Goal: Information Seeking & Learning: Understand process/instructions

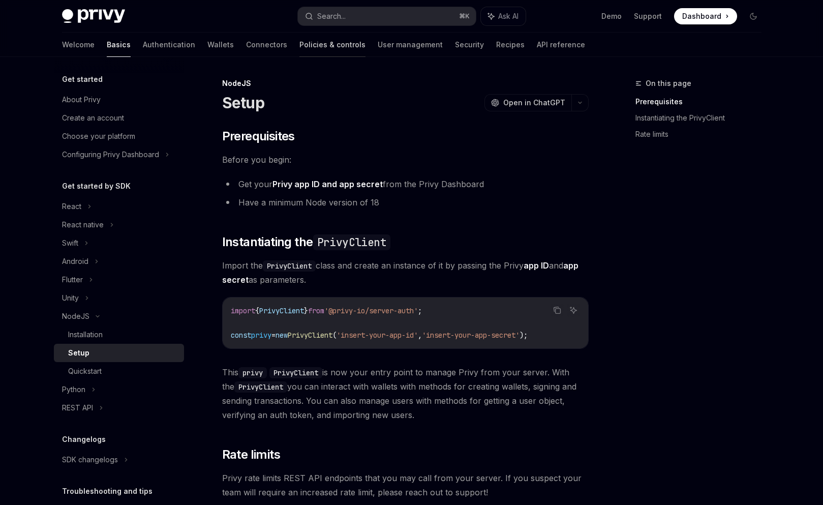
click at [300, 45] on link "Policies & controls" at bounding box center [333, 45] width 66 height 24
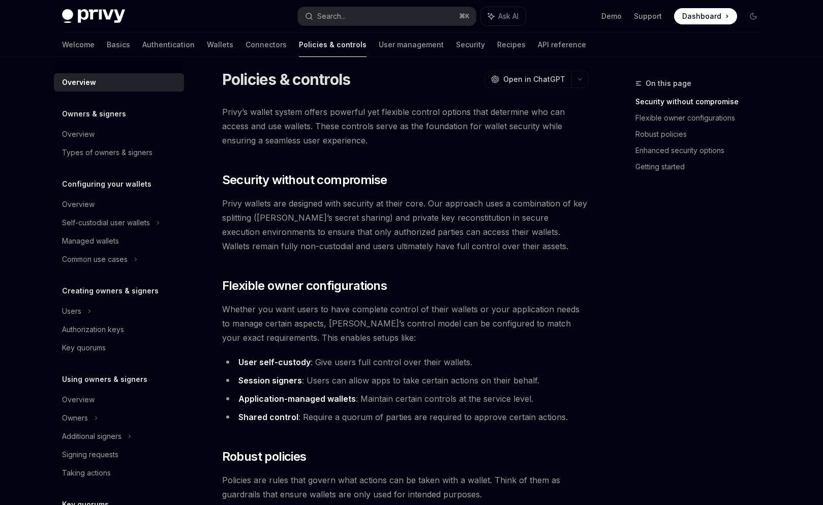
scroll to position [16, 0]
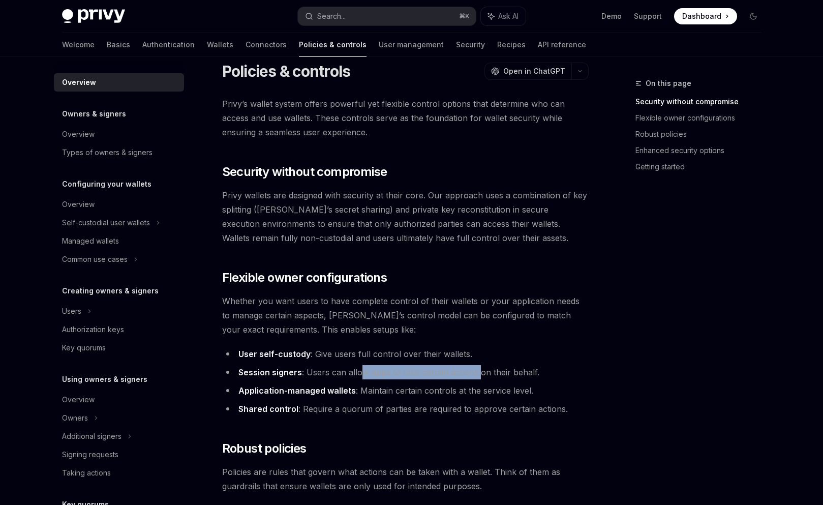
drag, startPoint x: 358, startPoint y: 374, endPoint x: 479, endPoint y: 374, distance: 120.5
click at [479, 374] on li "Session signers : Users can allow apps to take certain actions on their behalf." at bounding box center [405, 372] width 367 height 14
click at [417, 400] on ul "User self-custody : Give users full control over their wallets. Session signers…" at bounding box center [405, 381] width 367 height 69
drag, startPoint x: 234, startPoint y: 392, endPoint x: 329, endPoint y: 389, distance: 94.1
click at [329, 389] on li "Application-managed wallets : Maintain certain controls at the service level." at bounding box center [405, 390] width 367 height 14
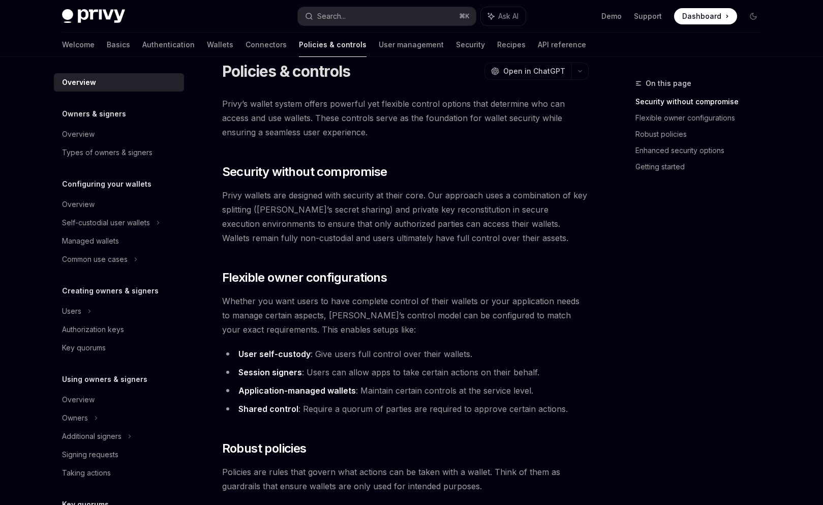
click at [434, 388] on li "Application-managed wallets : Maintain certain controls at the service level." at bounding box center [405, 390] width 367 height 14
click at [393, 392] on li "Application-managed wallets : Maintain certain controls at the service level." at bounding box center [405, 390] width 367 height 14
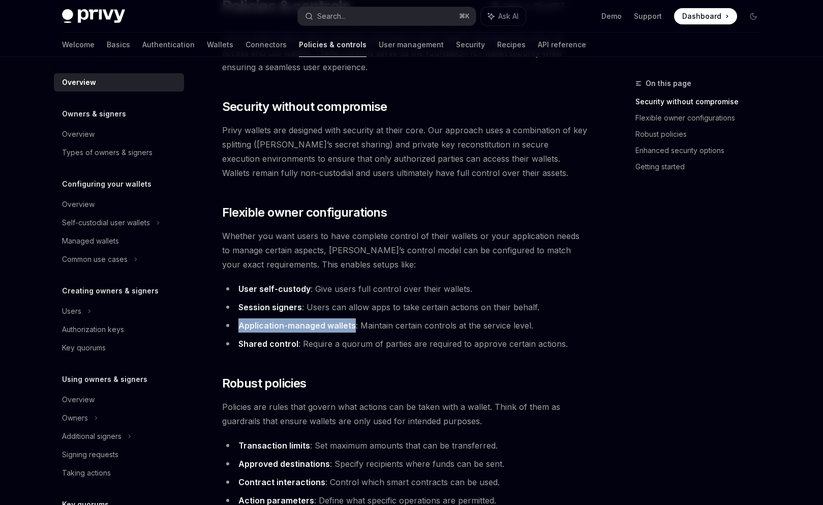
scroll to position [114, 0]
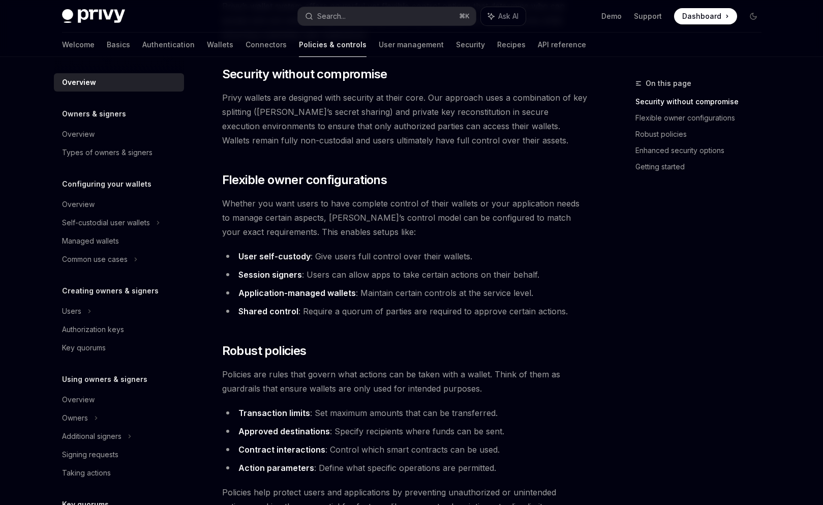
click at [365, 455] on li "Contract interactions : Control which smart contracts can be used." at bounding box center [405, 449] width 367 height 14
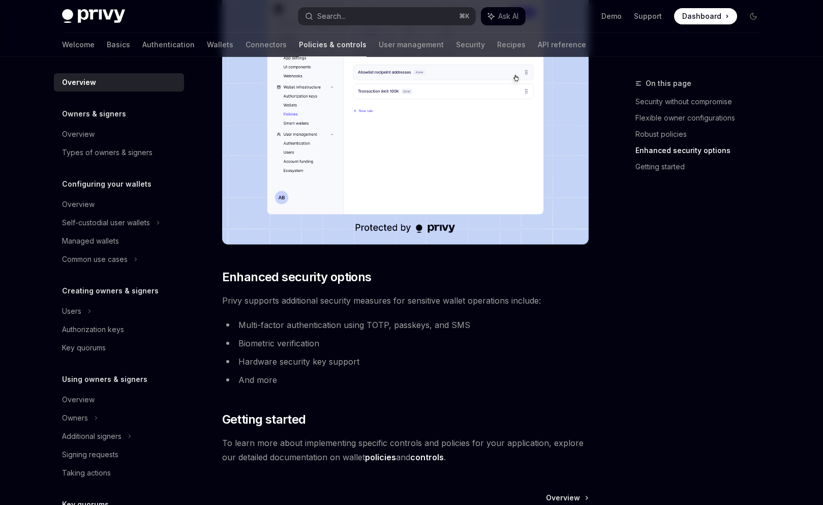
scroll to position [786, 0]
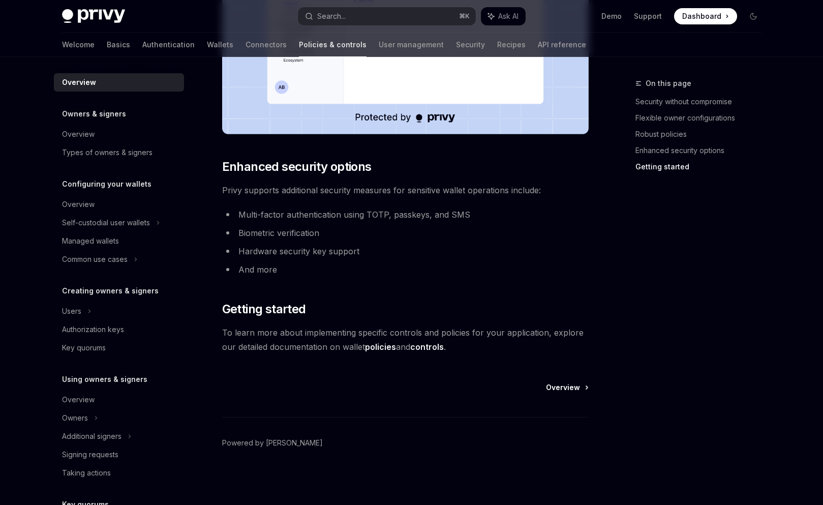
click at [572, 391] on span "Overview" at bounding box center [563, 387] width 34 height 10
type textarea "*"
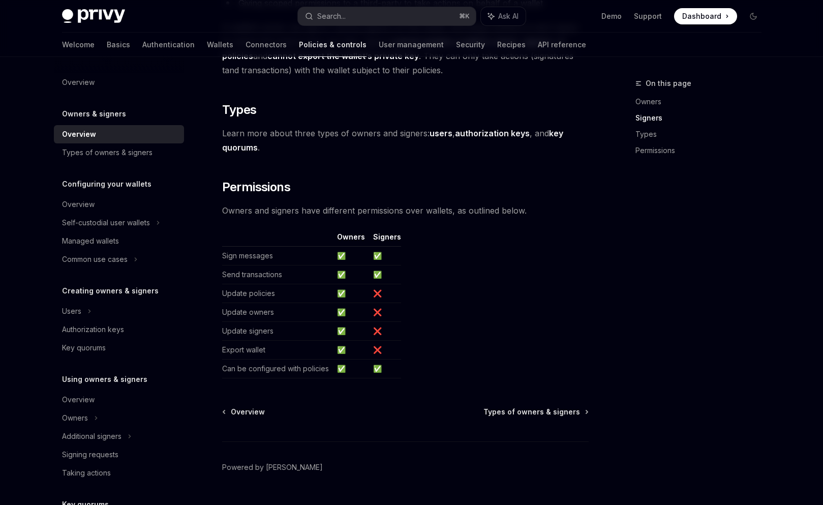
scroll to position [765, 0]
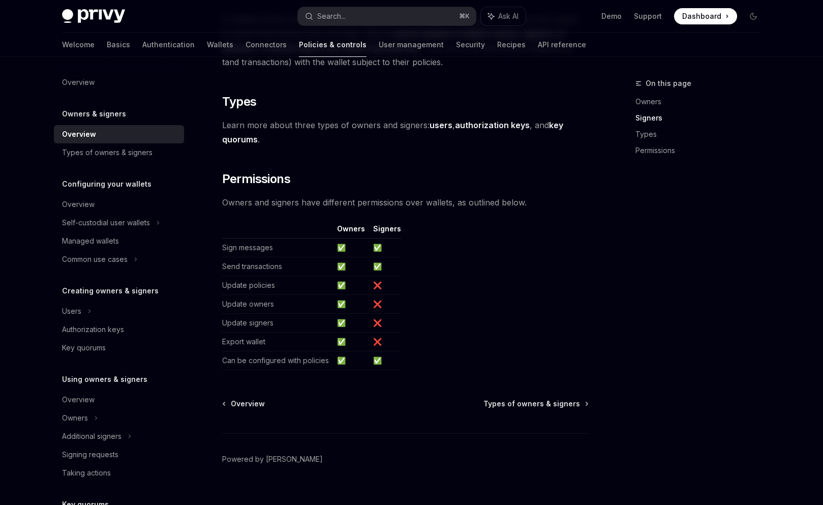
click at [709, 21] on span at bounding box center [705, 16] width 63 height 16
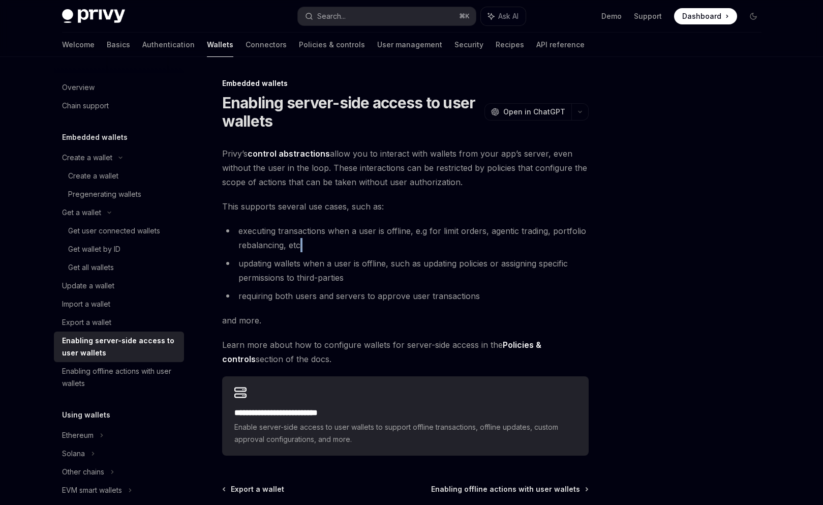
click at [386, 251] on li "executing transactions when a user is offline, e.g for limit orders, agentic tr…" at bounding box center [405, 238] width 367 height 28
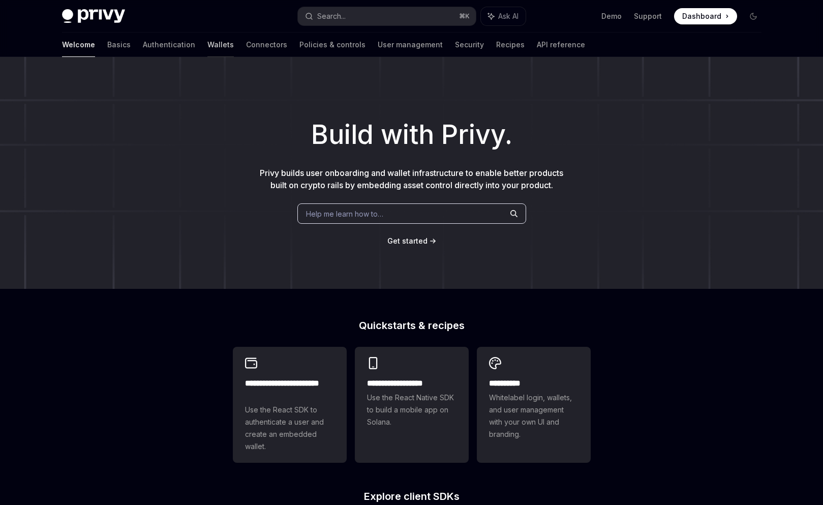
click at [207, 46] on link "Wallets" at bounding box center [220, 45] width 26 height 24
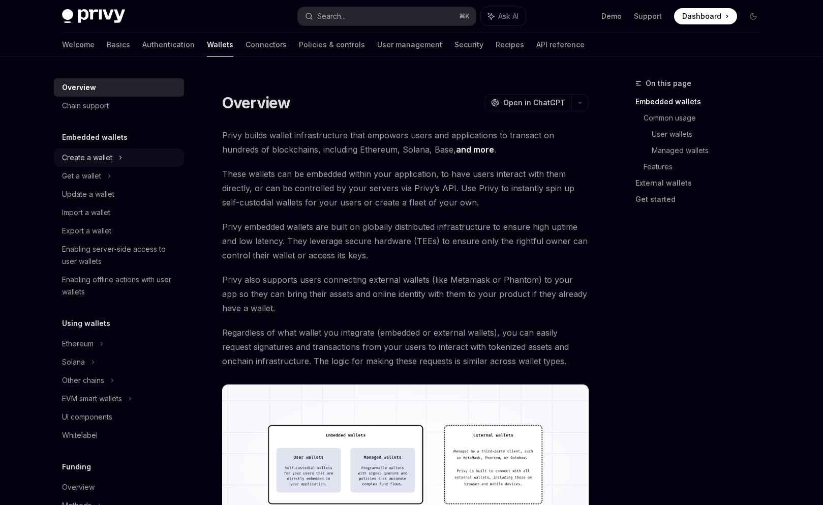
click at [78, 158] on div "Create a wallet" at bounding box center [87, 158] width 50 height 12
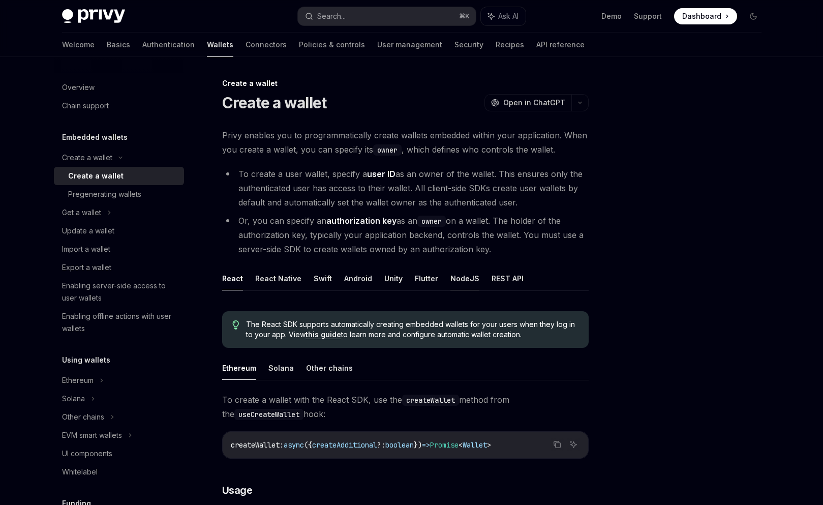
click at [468, 282] on button "NodeJS" at bounding box center [465, 278] width 29 height 24
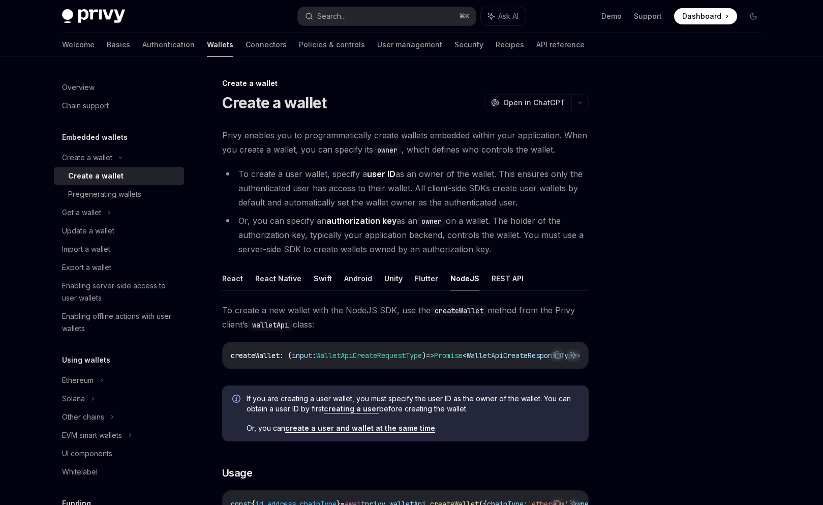
type textarea "*"
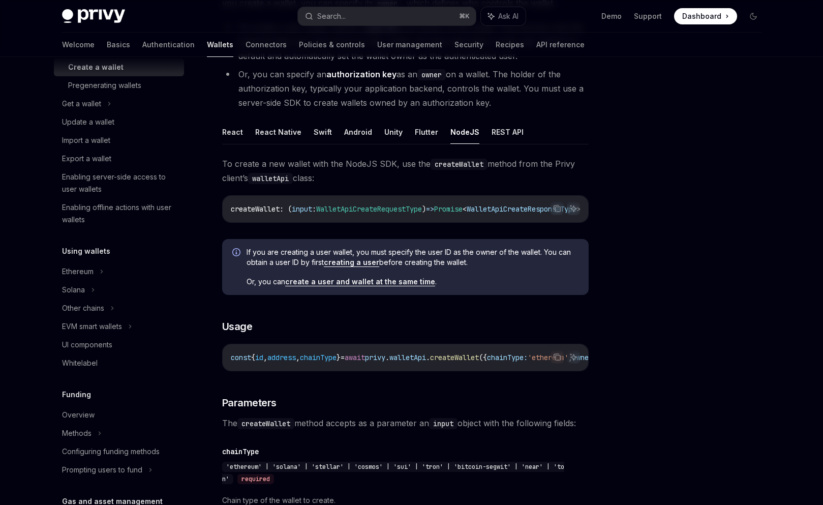
scroll to position [114, 0]
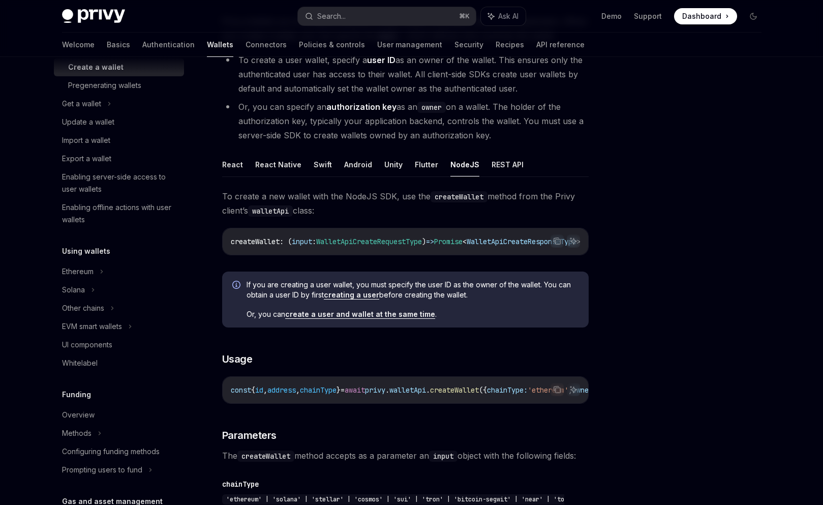
click at [374, 107] on strong "authorization key" at bounding box center [362, 107] width 70 height 10
click at [430, 107] on code "owner" at bounding box center [432, 107] width 28 height 11
click at [321, 115] on li "Or, you can specify an authorization key as an owner on a wallet. The holder of…" at bounding box center [405, 121] width 367 height 43
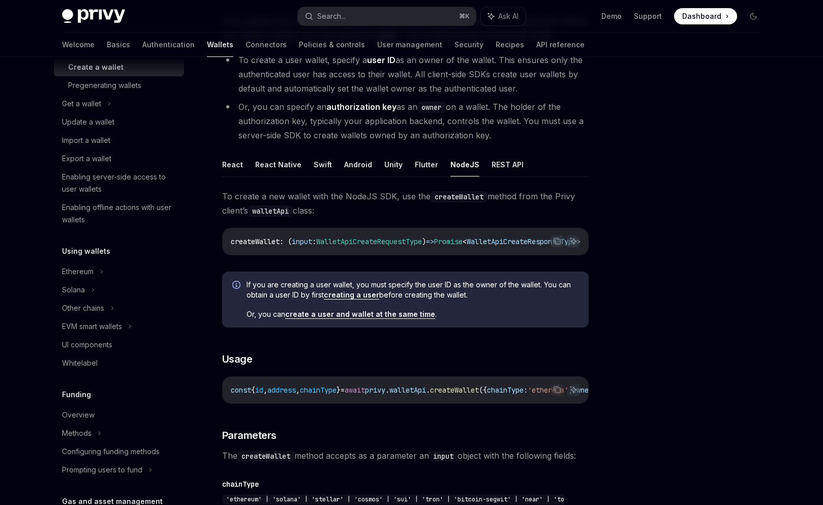
click at [376, 106] on strong "authorization key" at bounding box center [362, 107] width 70 height 10
click at [317, 127] on li "Or, you can specify an authorization key as an owner on a wallet. The holder of…" at bounding box center [405, 121] width 367 height 43
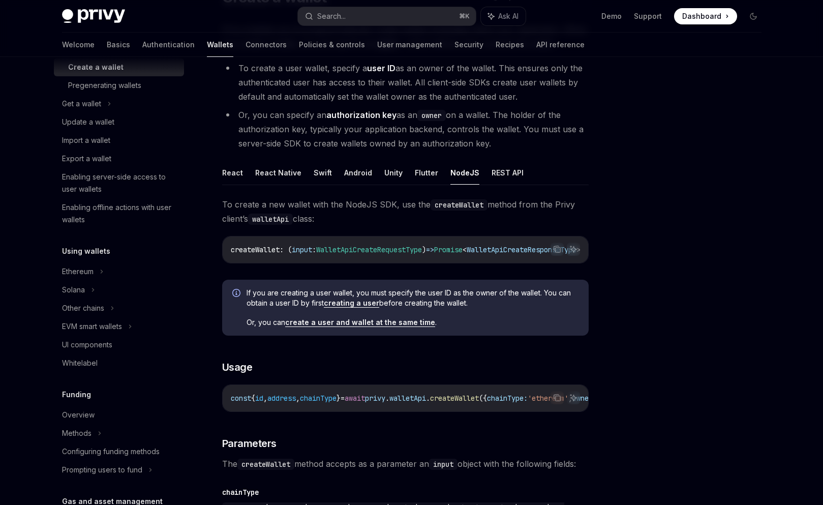
scroll to position [98, 0]
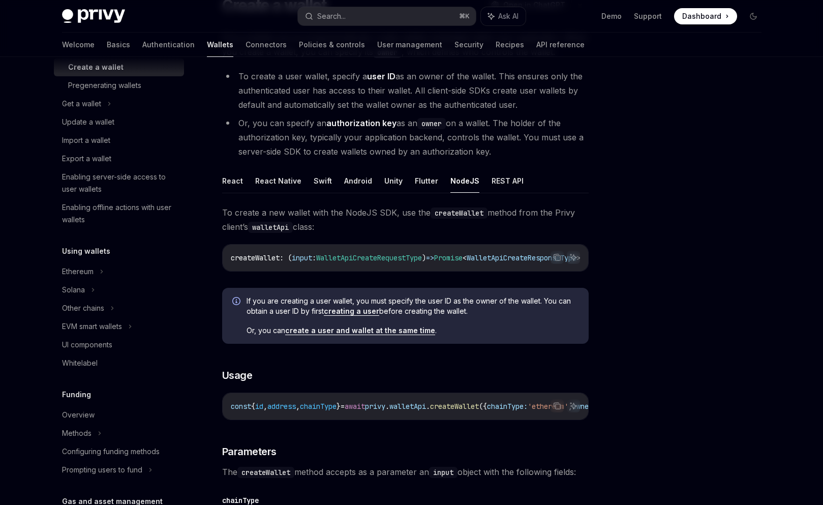
drag, startPoint x: 217, startPoint y: 113, endPoint x: 544, endPoint y: 148, distance: 329.3
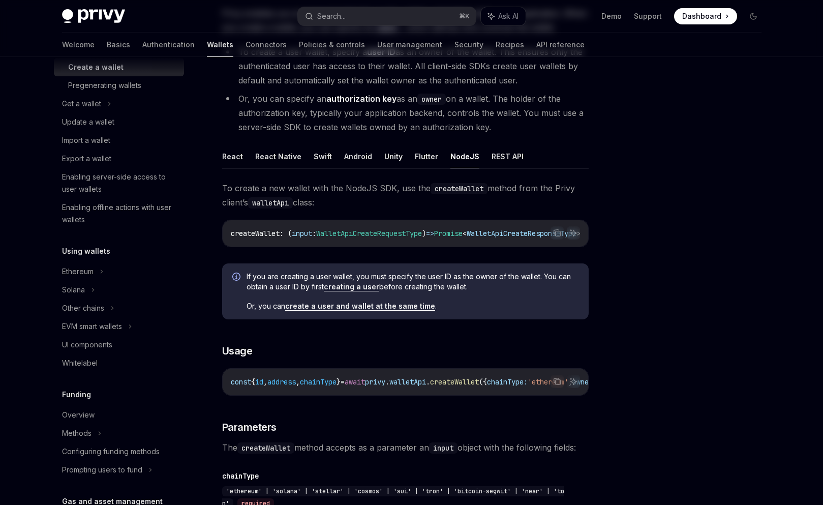
scroll to position [0, 0]
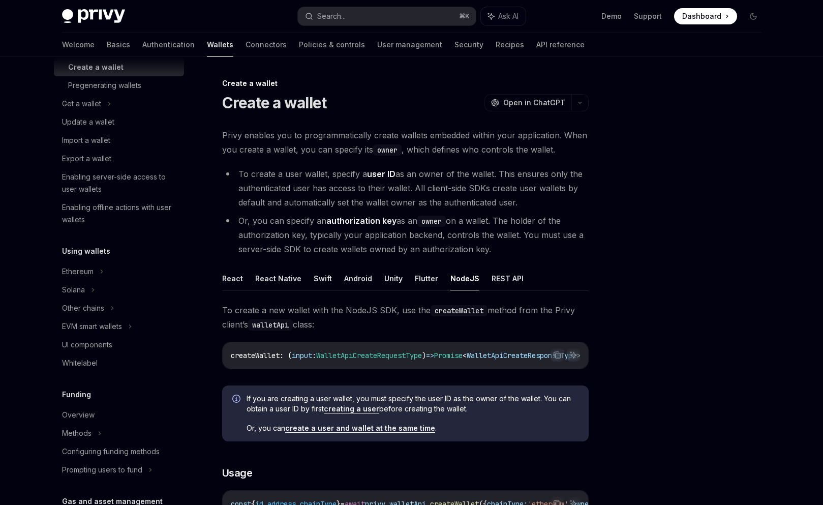
click at [370, 222] on strong "authorization key" at bounding box center [362, 221] width 70 height 10
drag, startPoint x: 396, startPoint y: 220, endPoint x: 327, endPoint y: 216, distance: 68.8
click at [327, 217] on li "Or, you can specify an authorization key as an owner on a wallet. The holder of…" at bounding box center [405, 235] width 367 height 43
copy strong "authorization key"
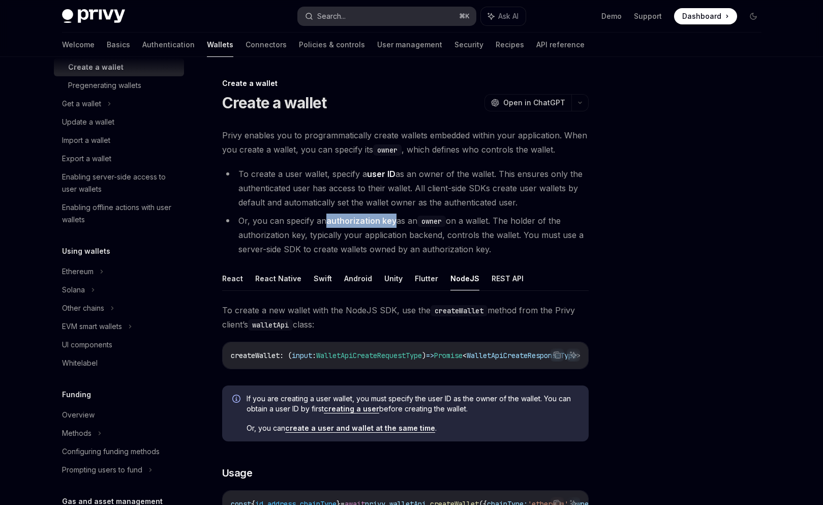
click at [372, 18] on button "Search... ⌘ K" at bounding box center [387, 16] width 178 height 18
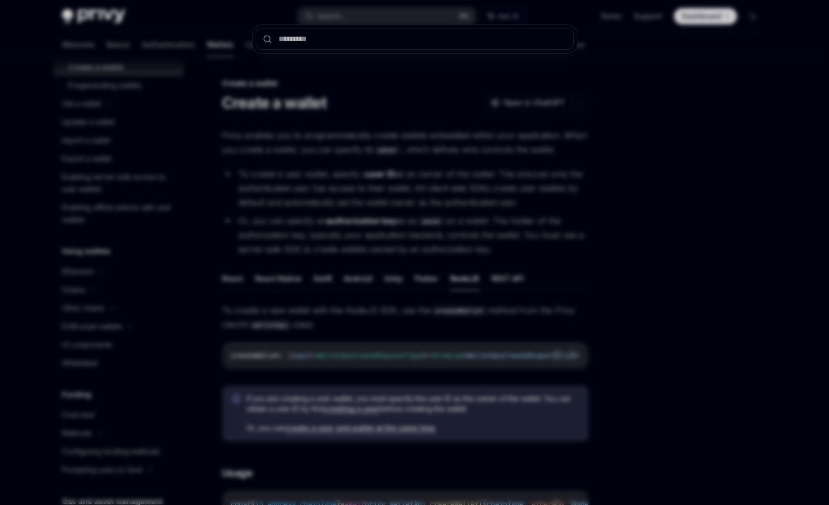
type input "**********"
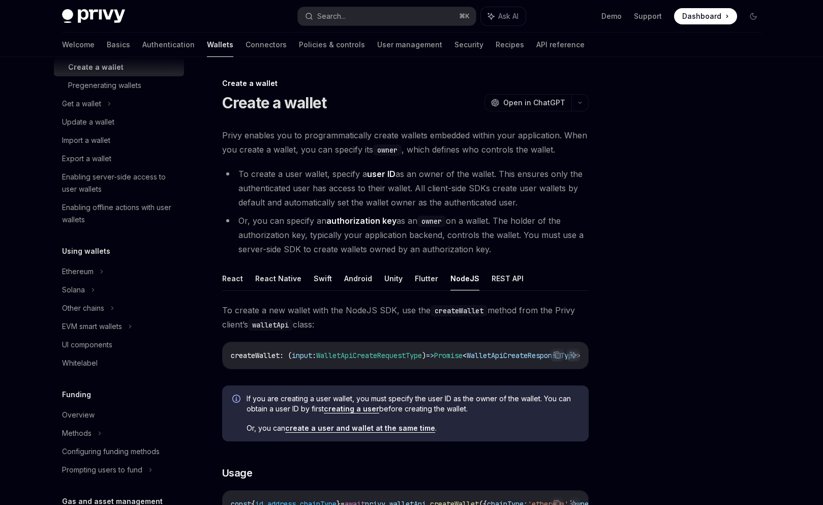
type textarea "*"
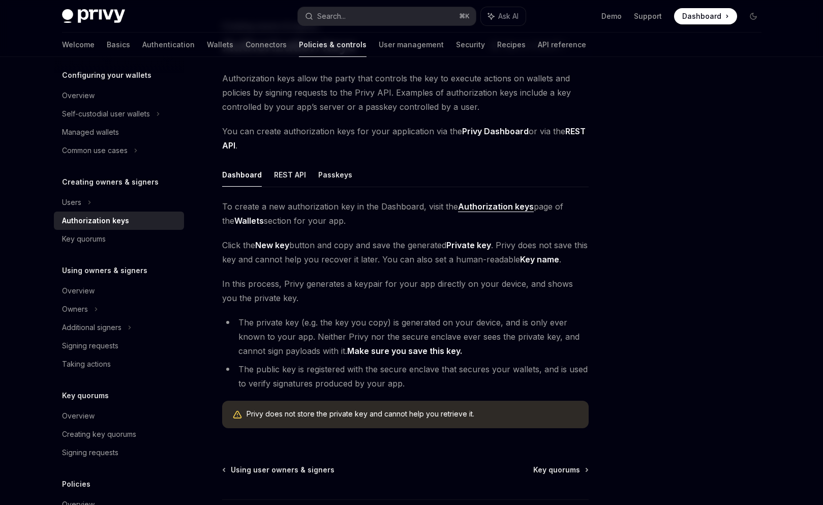
scroll to position [65, 0]
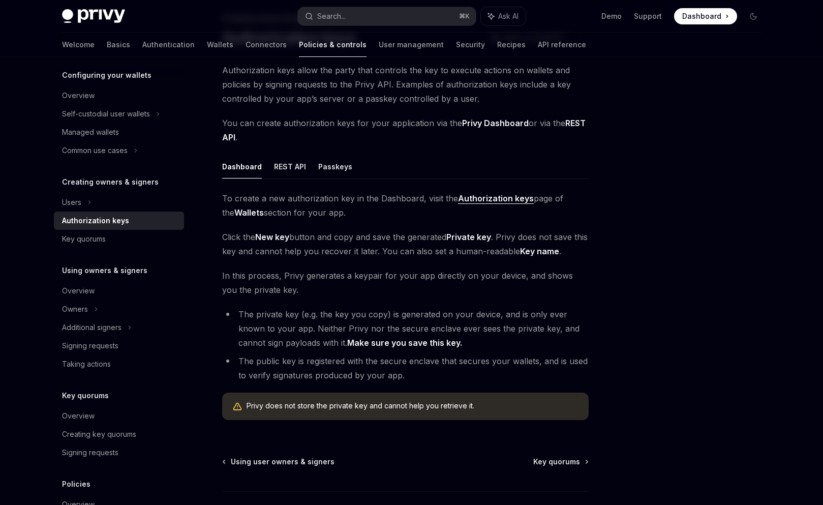
click at [338, 315] on li "The private key (e.g. the key you copy) is generated on your device, and is onl…" at bounding box center [405, 328] width 367 height 43
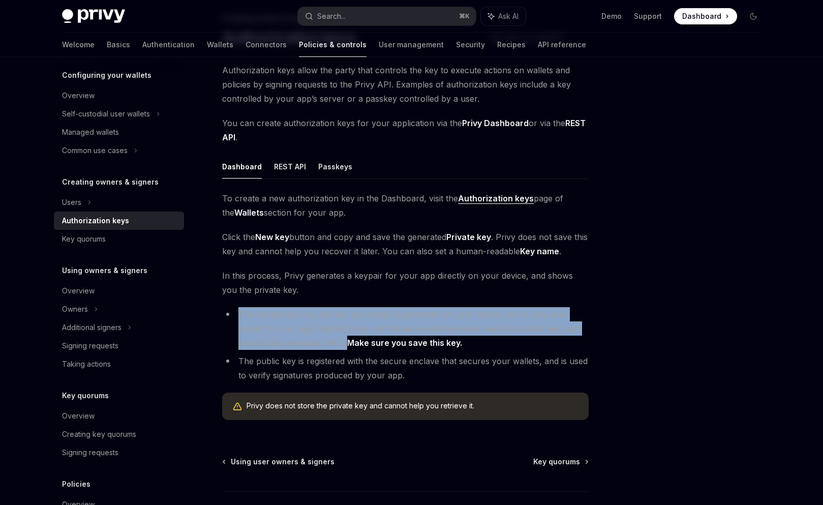
click at [338, 315] on li "The private key (e.g. the key you copy) is generated on your device, and is onl…" at bounding box center [405, 328] width 367 height 43
click at [288, 343] on li "The private key (e.g. the key you copy) is generated on your device, and is onl…" at bounding box center [405, 328] width 367 height 43
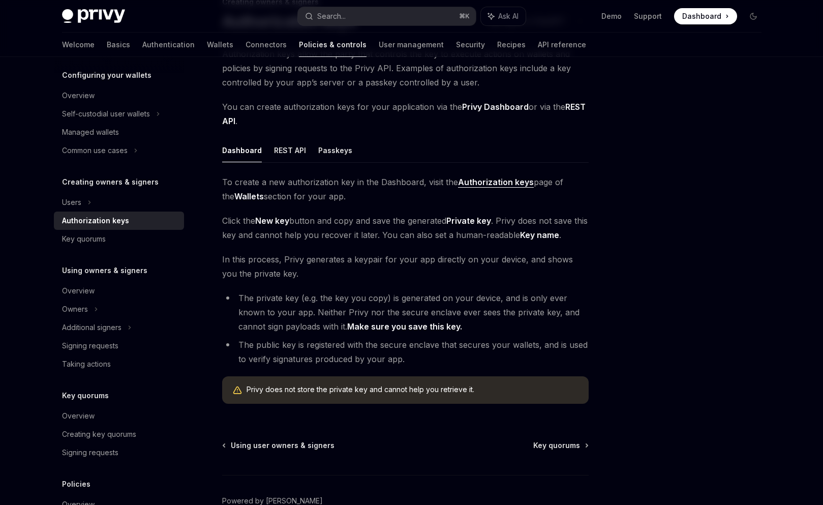
scroll to position [98, 0]
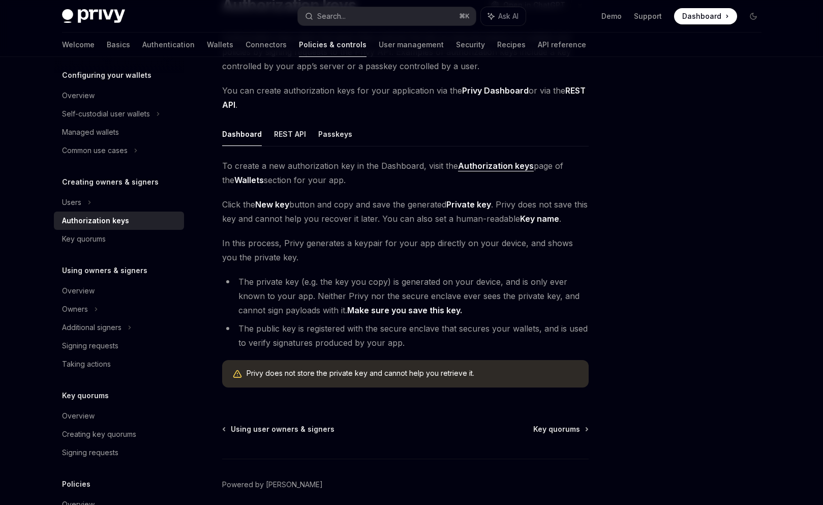
click at [279, 332] on li "The public key is registered with the secure enclave that secures your wallets,…" at bounding box center [405, 335] width 367 height 28
click at [433, 344] on li "The public key is registered with the secure enclave that secures your wallets,…" at bounding box center [405, 335] width 367 height 28
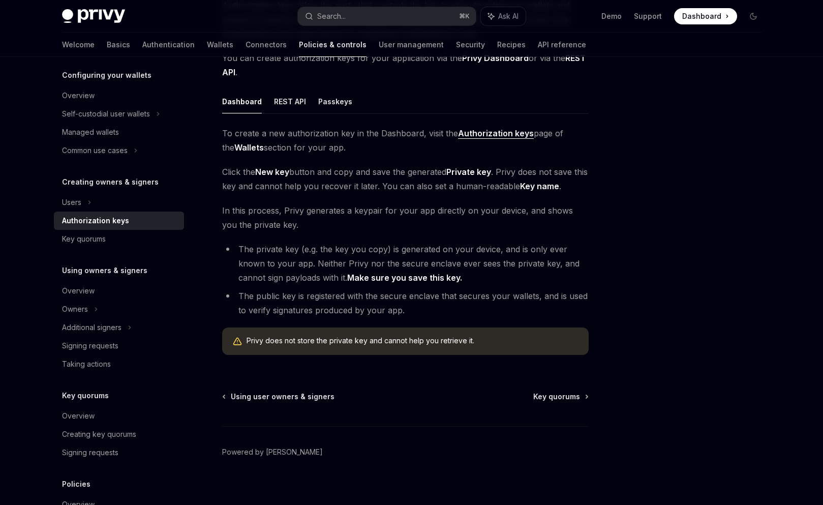
scroll to position [139, 0]
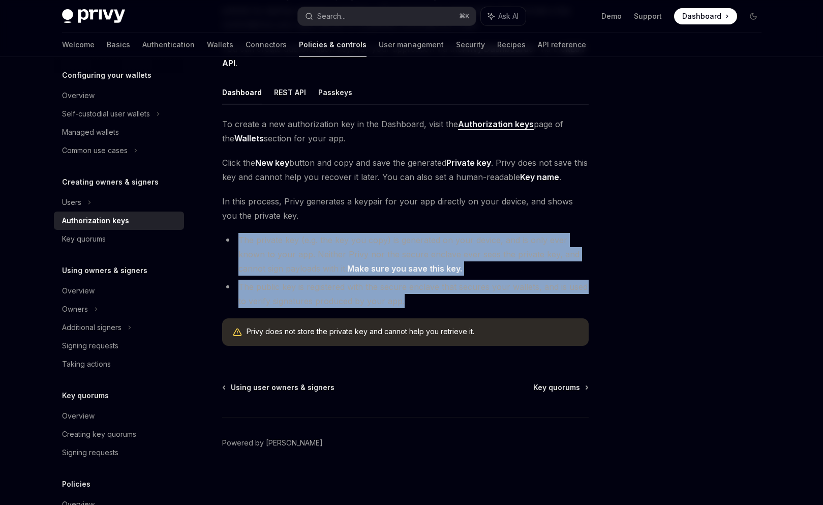
drag, startPoint x: 444, startPoint y: 305, endPoint x: 236, endPoint y: 240, distance: 217.6
click at [236, 240] on ul "The private key (e.g. the key you copy) is generated on your device, and is onl…" at bounding box center [405, 270] width 367 height 75
copy ul "The private key (e.g. the key you copy) is generated on your device, and is onl…"
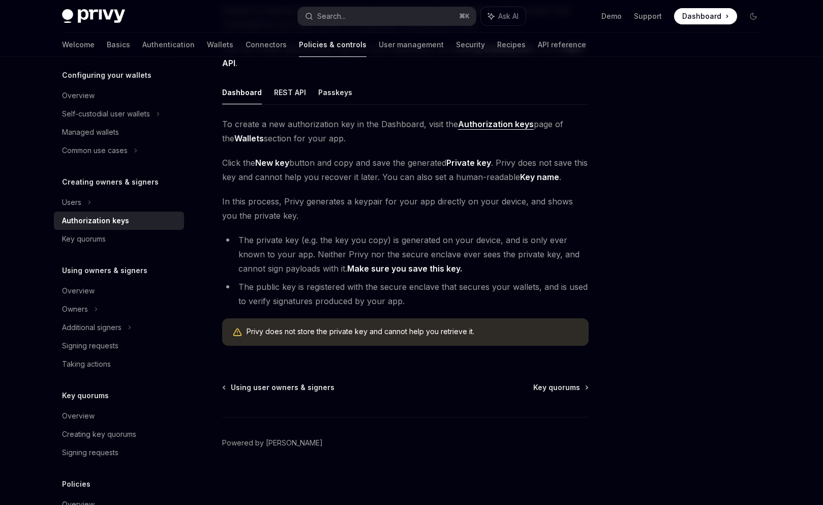
click at [601, 203] on div "Creating owners & signers Authorization keys OpenAI Open in ChatGPT OpenAI Open…" at bounding box center [412, 211] width 716 height 587
click at [268, 164] on strong "New key" at bounding box center [272, 163] width 34 height 10
click at [416, 170] on span "Click the New key button and copy and save the generated Private key . Privy do…" at bounding box center [405, 170] width 367 height 28
click at [468, 156] on span "Click the New key button and copy and save the generated Private key . Privy do…" at bounding box center [405, 170] width 367 height 28
click at [548, 164] on span "Click the New key button and copy and save the generated Private key . Privy do…" at bounding box center [405, 170] width 367 height 28
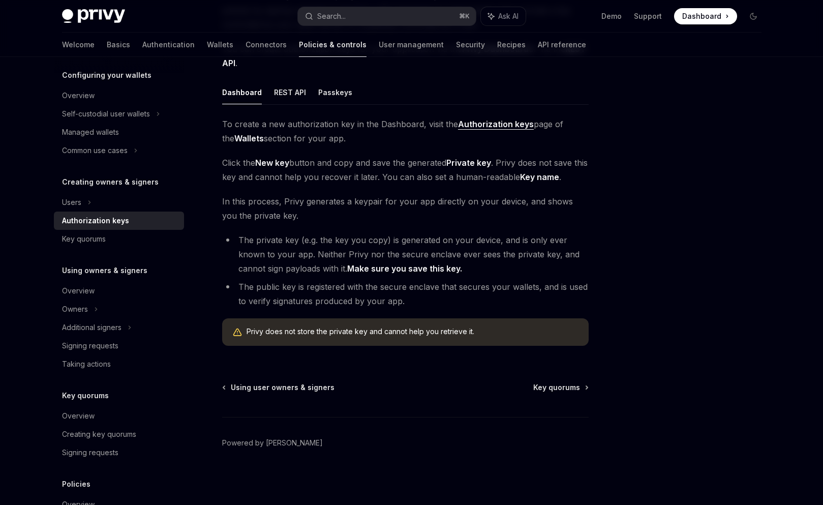
click at [562, 185] on div "To create a new authorization key in the Dashboard, visit the Authorization key…" at bounding box center [405, 235] width 367 height 237
click at [559, 177] on strong "Key name" at bounding box center [539, 177] width 39 height 10
click at [691, 180] on div at bounding box center [692, 291] width 155 height 428
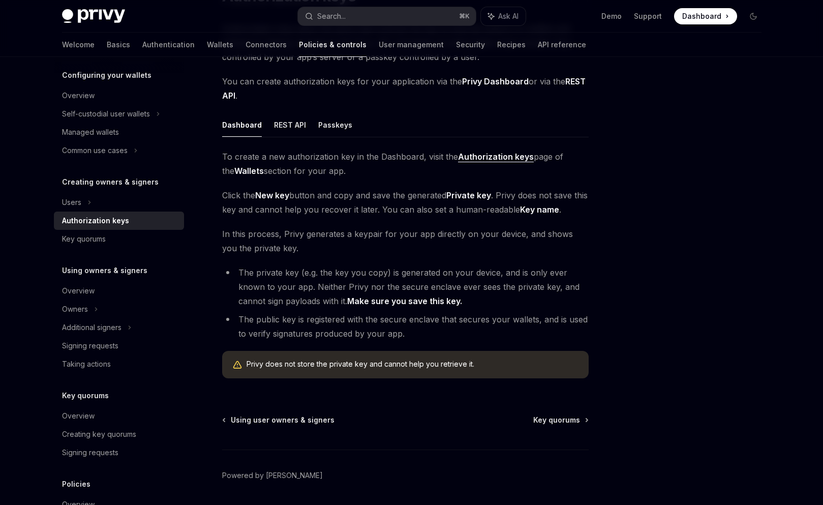
scroll to position [115, 0]
